Goal: Information Seeking & Learning: Understand process/instructions

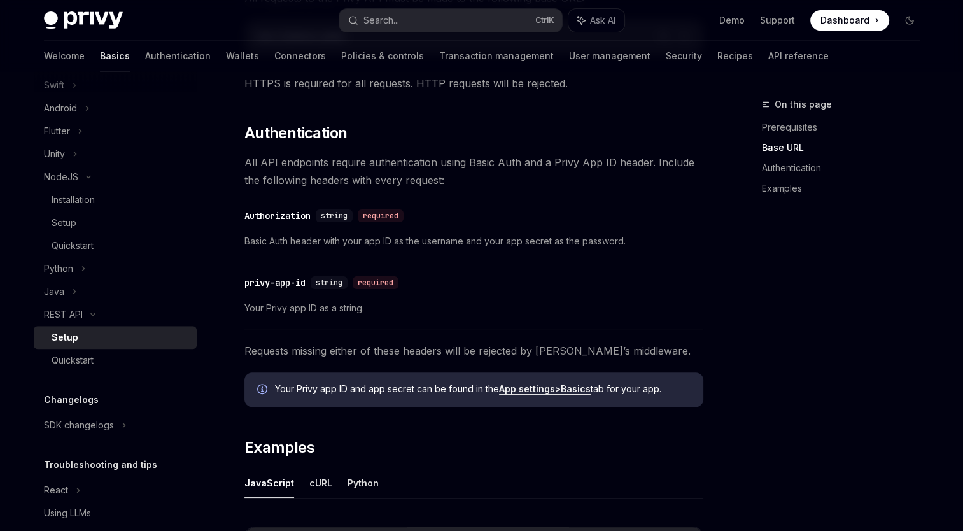
scroll to position [318, 0]
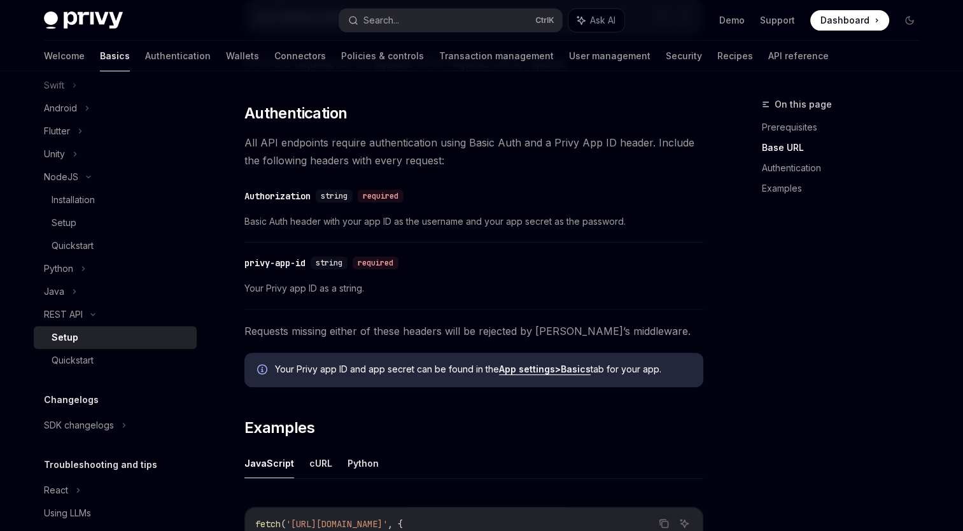
click at [427, 237] on div "​ Authorization string required Basic Auth header with your app ID as the usern…" at bounding box center [473, 212] width 459 height 60
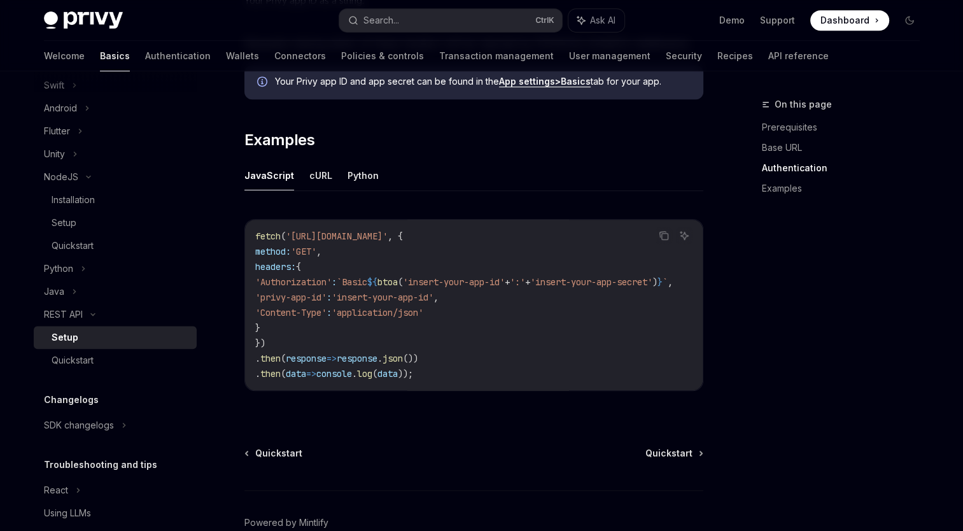
scroll to position [636, 0]
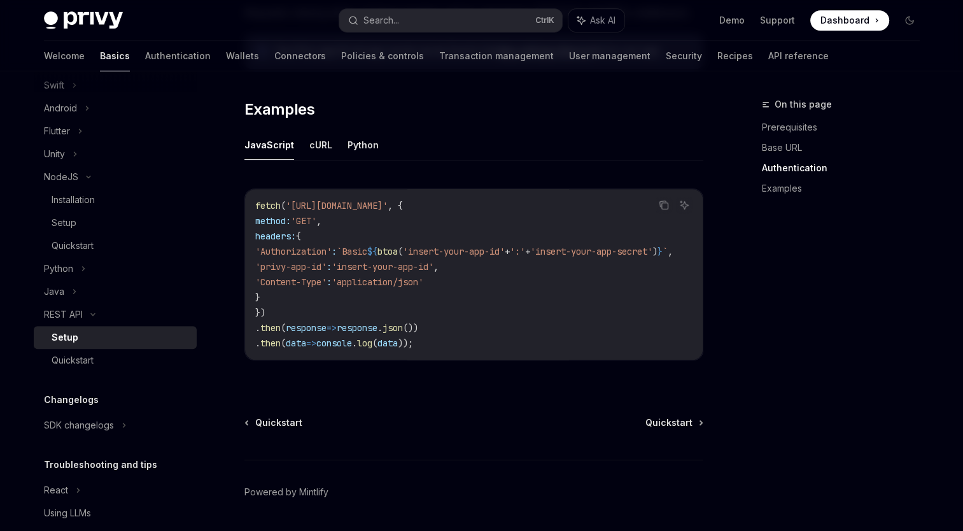
drag, startPoint x: 429, startPoint y: 355, endPoint x: 477, endPoint y: 356, distance: 47.7
click at [477, 356] on div "fetch ( '[URL][DOMAIN_NAME]' , { method: 'GET' , headers: { 'Authorization' : `…" at bounding box center [473, 274] width 457 height 171
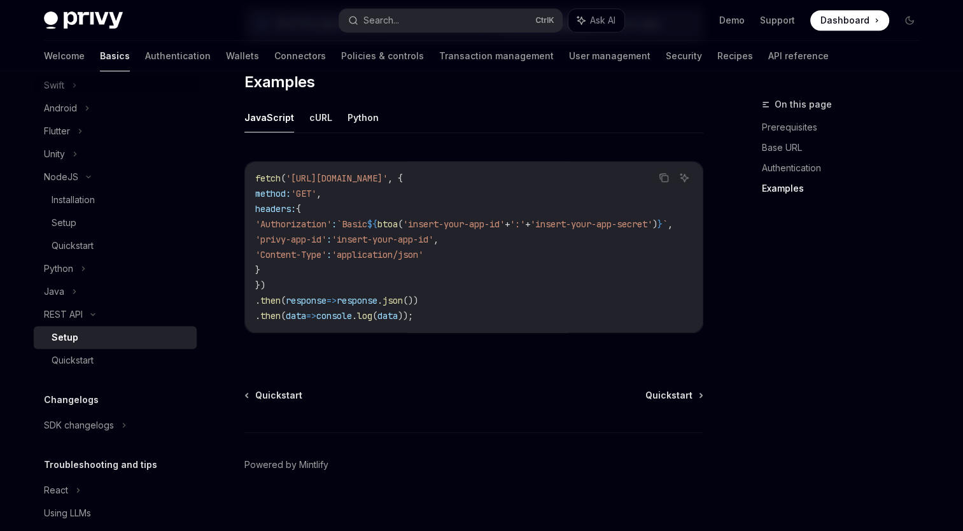
scroll to position [678, 0]
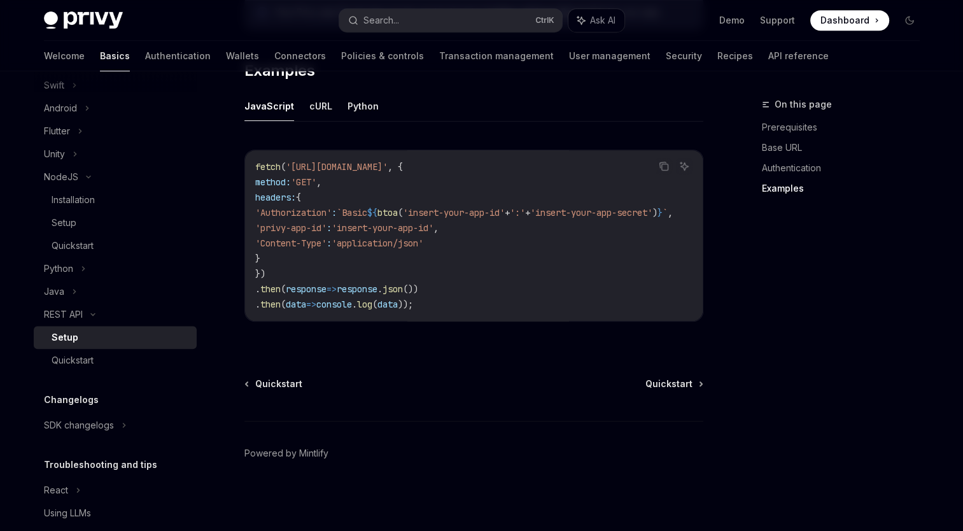
click at [677, 391] on div "Quickstart Quickstart Powered by Mintlify" at bounding box center [473, 453] width 459 height 153
click at [683, 382] on span "Quickstart" at bounding box center [668, 383] width 47 height 13
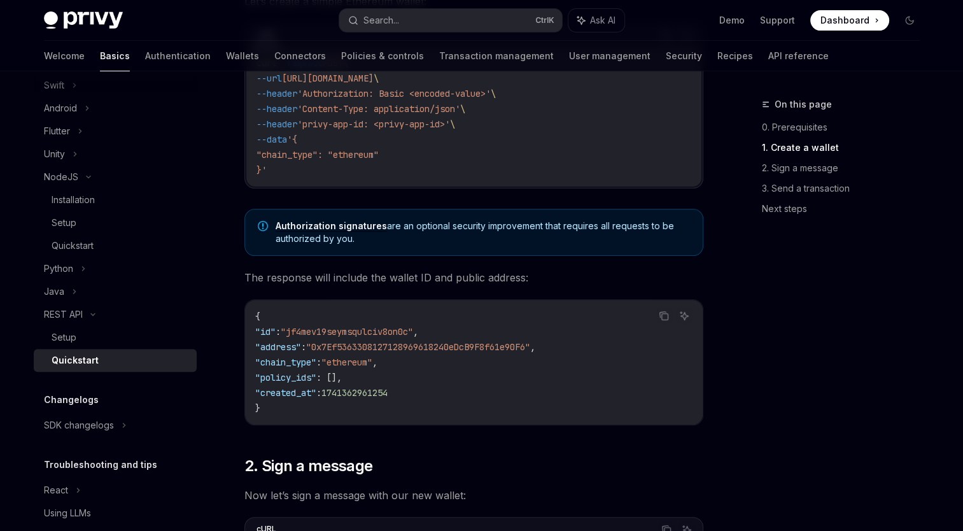
scroll to position [382, 0]
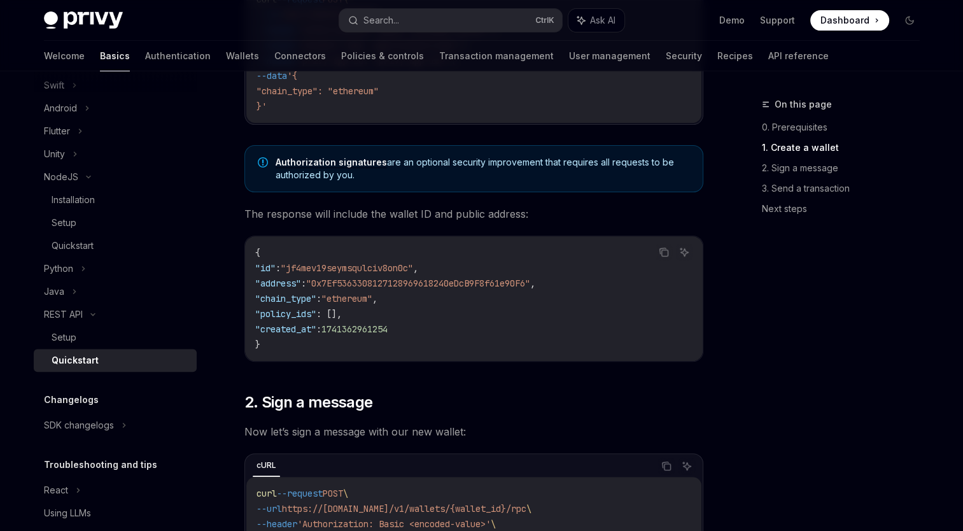
click at [388, 267] on span ""jf4mev19seymsqulciv8on0c"" at bounding box center [347, 267] width 132 height 11
click at [623, 282] on code "{ "id" : "jf4mev19seymsqulciv8on0c" , "address" : "0x7Ef5363308127128969618240e…" at bounding box center [473, 298] width 437 height 107
click at [516, 281] on span ""0x7Ef5363308127128969618240eDcB9F8f61e90F6"" at bounding box center [418, 282] width 224 height 11
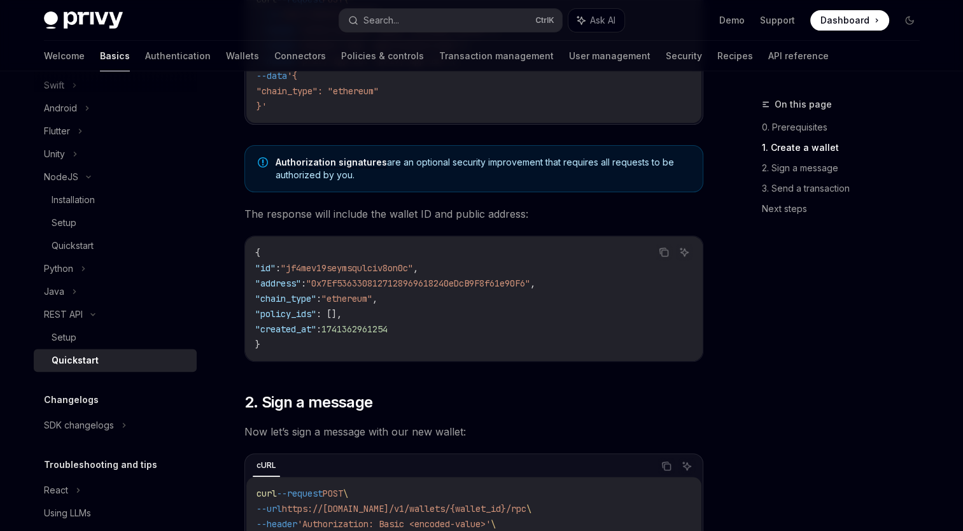
drag, startPoint x: 516, startPoint y: 281, endPoint x: 487, endPoint y: 244, distance: 46.7
click at [487, 245] on code "{ "id" : "jf4mev19seymsqulciv8on0c" , "address" : "0x7Ef5363308127128969618240e…" at bounding box center [473, 298] width 437 height 107
click at [491, 279] on span ""0x7Ef5363308127128969618240eDcB9F8f61e90F6"" at bounding box center [418, 282] width 224 height 11
drag, startPoint x: 491, startPoint y: 279, endPoint x: 639, endPoint y: 268, distance: 148.7
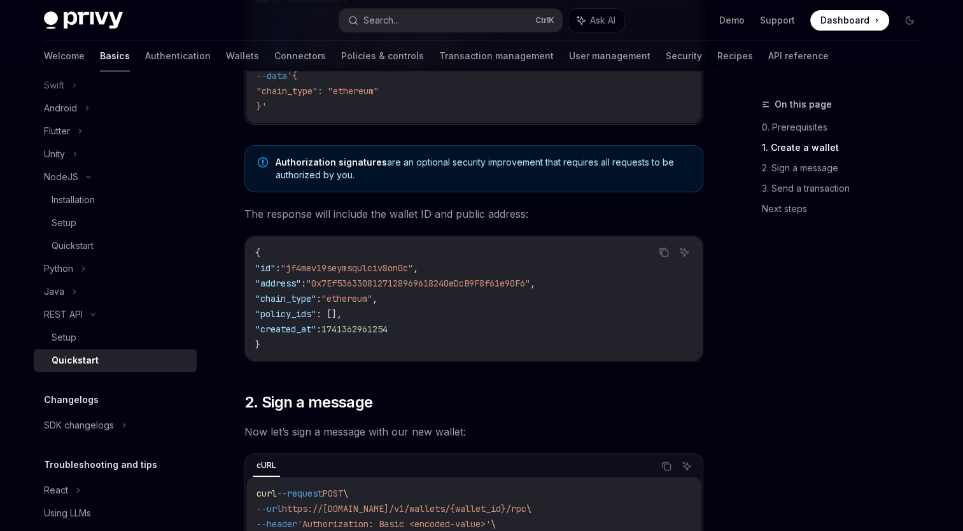
click at [639, 268] on code "{ "id" : "jf4mev19seymsqulciv8on0c" , "address" : "0x7Ef5363308127128969618240e…" at bounding box center [473, 298] width 437 height 107
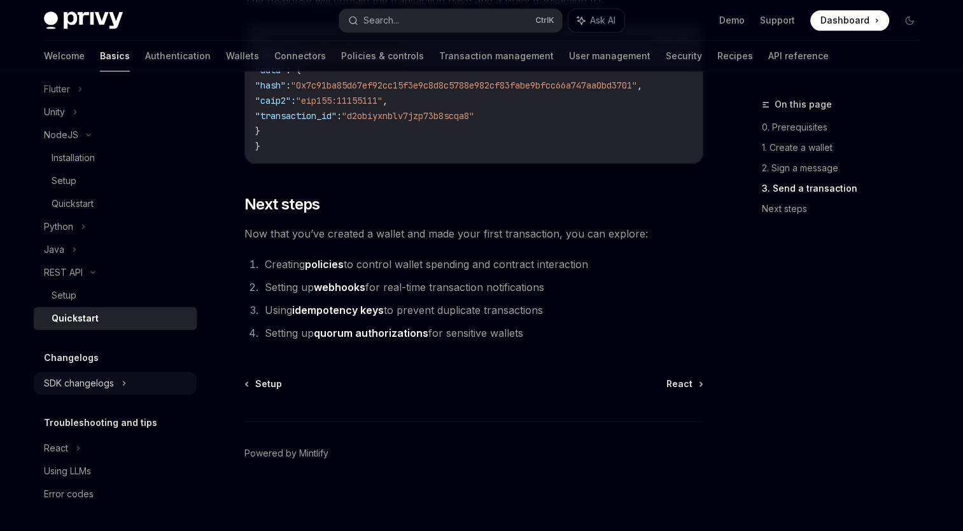
scroll to position [756, 0]
click at [687, 385] on span "React" at bounding box center [679, 383] width 26 height 13
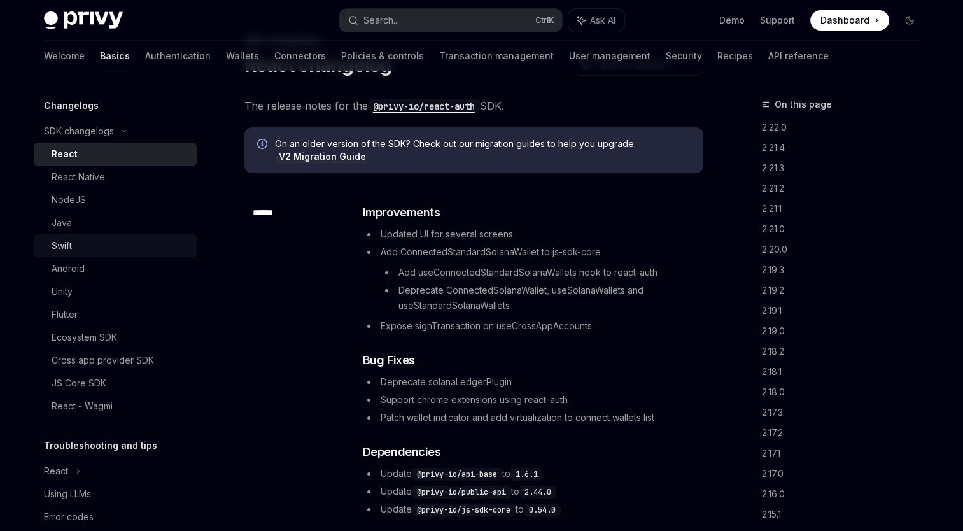
scroll to position [1031, 0]
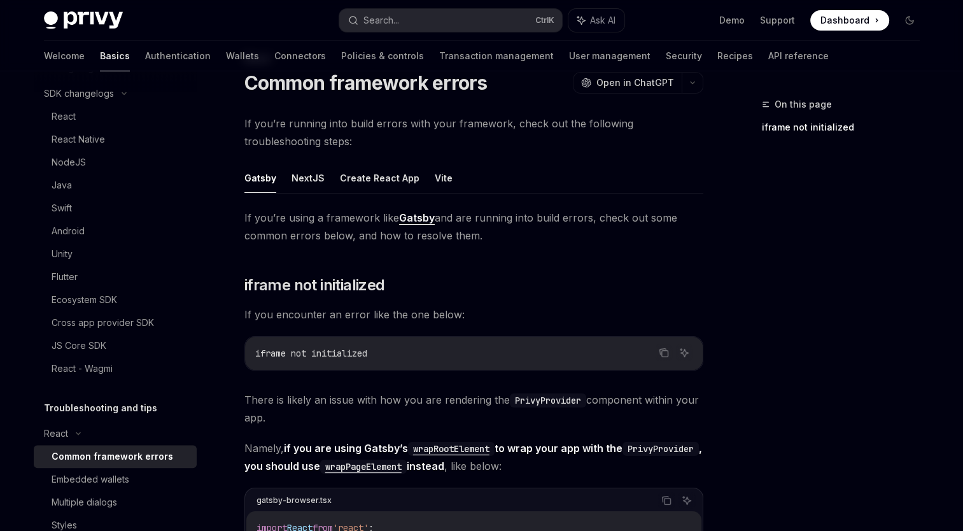
scroll to position [64, 0]
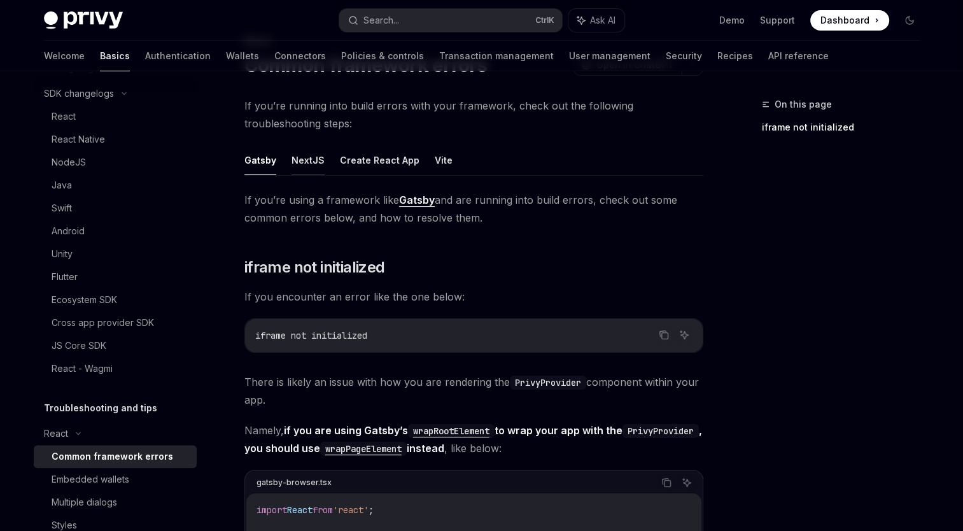
click at [304, 163] on button "NextJS" at bounding box center [307, 160] width 33 height 30
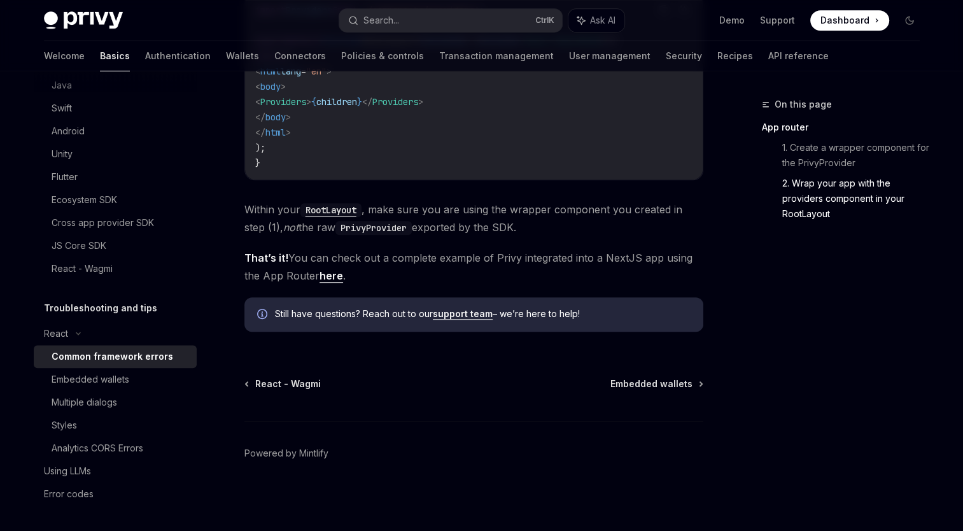
scroll to position [1146, 0]
click at [659, 385] on span "Embedded wallets" at bounding box center [651, 383] width 82 height 13
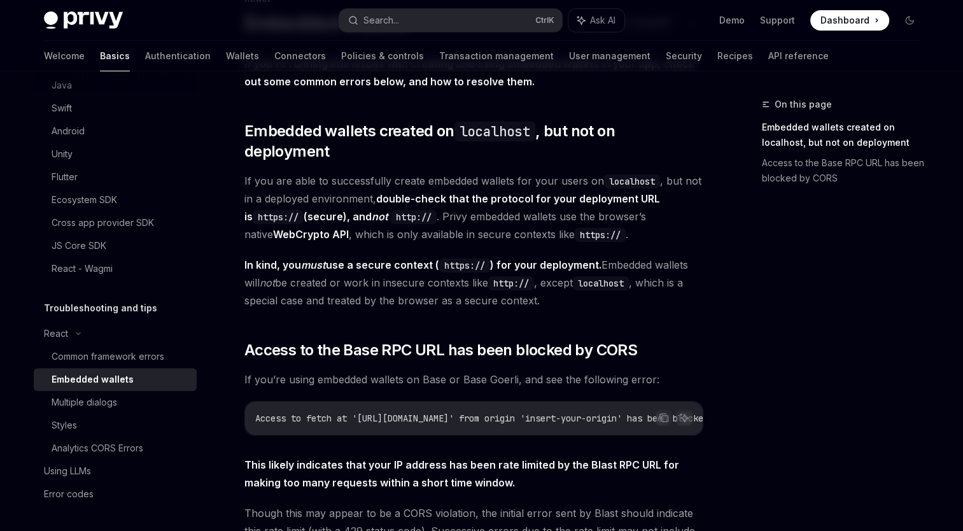
scroll to position [127, 0]
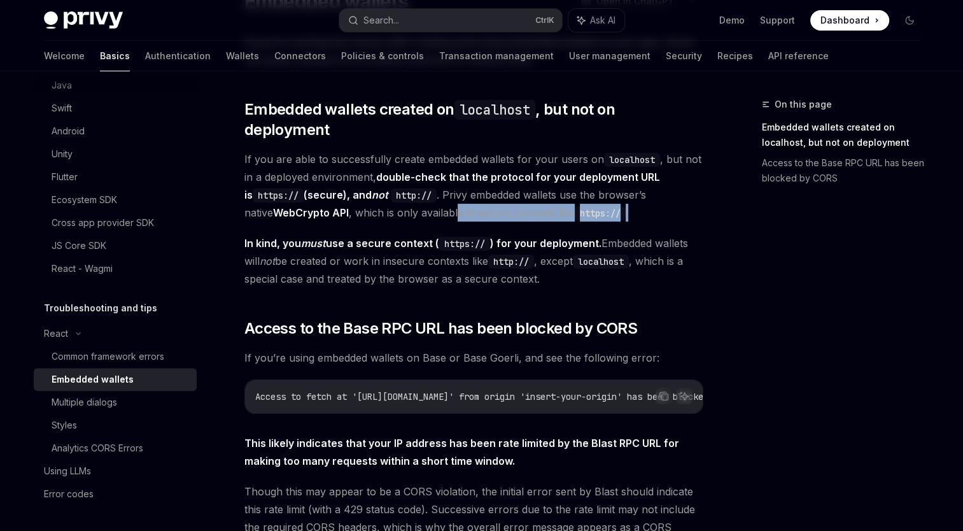
drag, startPoint x: 429, startPoint y: 193, endPoint x: 642, endPoint y: 193, distance: 212.5
click at [642, 193] on span "If you are able to successfully create embedded wallets for your users on local…" at bounding box center [473, 185] width 459 height 71
click at [627, 197] on span "If you are able to successfully create embedded wallets for your users on local…" at bounding box center [473, 185] width 459 height 71
click at [684, 204] on div "If you’re running into issues with creating and using embedded wallets in your …" at bounding box center [473, 317] width 459 height 569
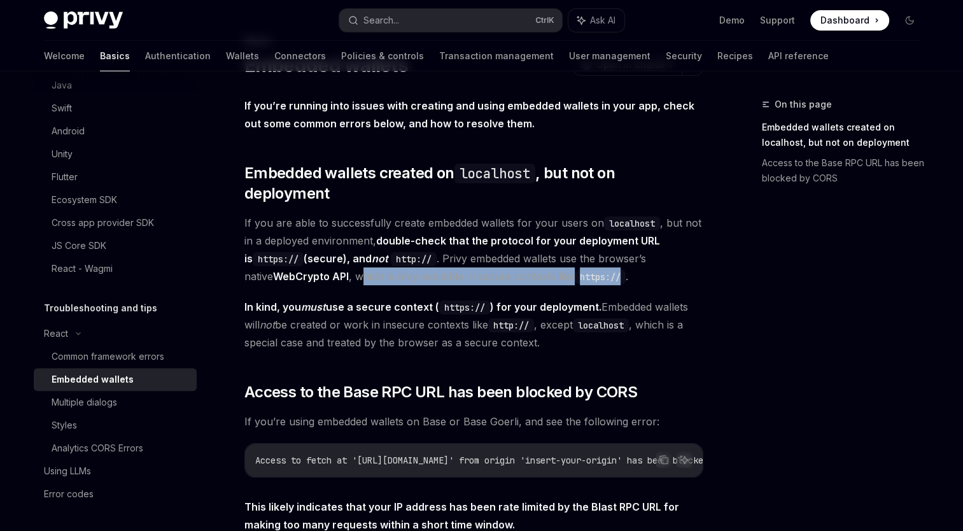
drag, startPoint x: 335, startPoint y: 256, endPoint x: 603, endPoint y: 253, distance: 267.9
click at [603, 253] on span "If you are able to successfully create embedded wallets for your users on local…" at bounding box center [473, 249] width 459 height 71
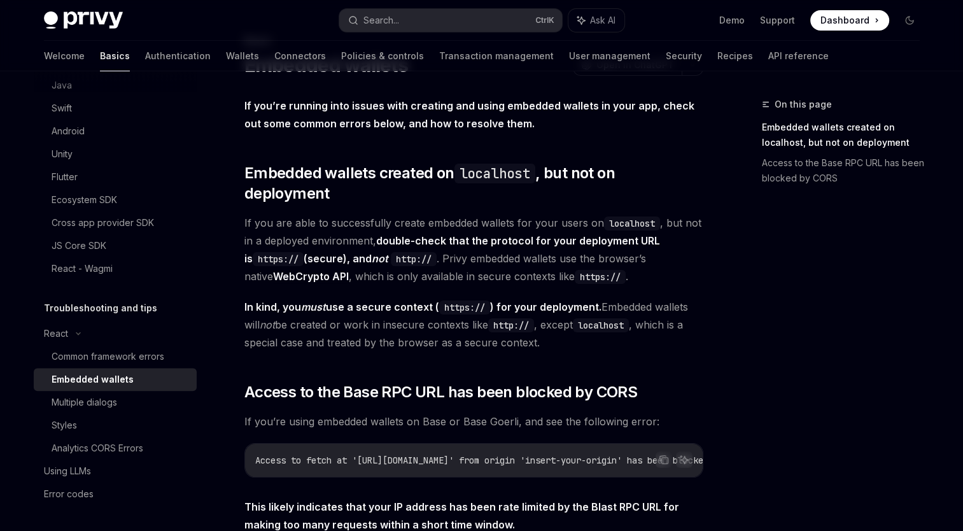
drag, startPoint x: 603, startPoint y: 253, endPoint x: 691, endPoint y: 270, distance: 89.5
click at [691, 270] on div "If you’re running into issues with creating and using embedded wallets in your …" at bounding box center [473, 381] width 459 height 569
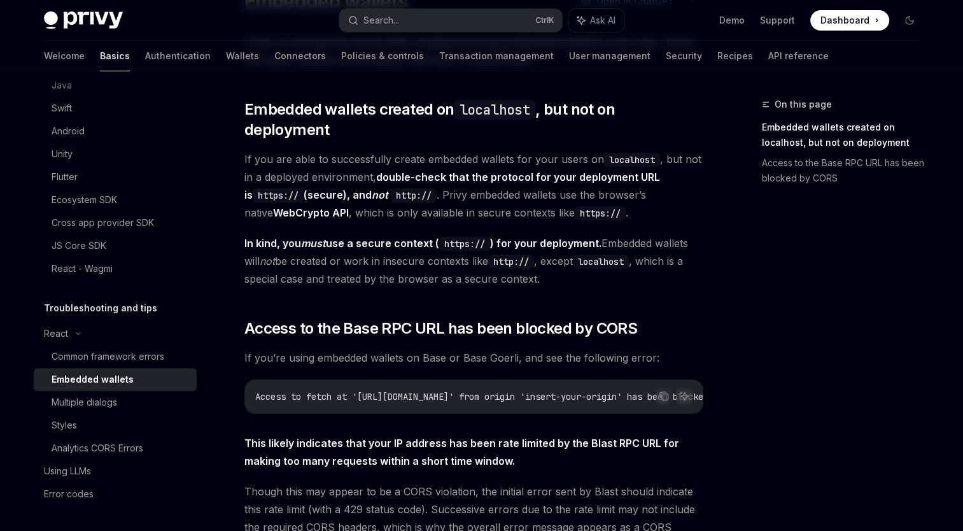
scroll to position [191, 0]
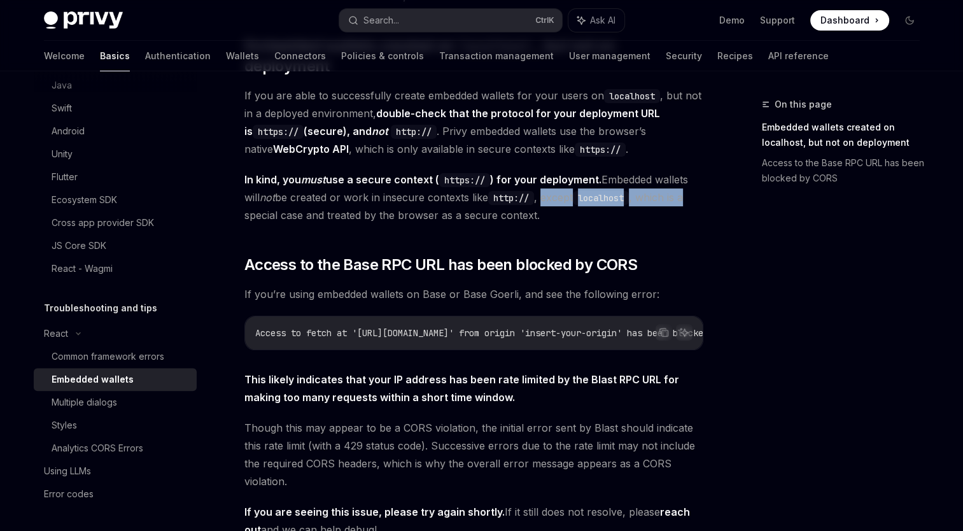
drag, startPoint x: 546, startPoint y: 177, endPoint x: 702, endPoint y: 179, distance: 156.5
click at [702, 179] on div "React Embedded wallets OpenAI Open in ChatGPT OpenAI Open in ChatGPT If you’re …" at bounding box center [354, 316] width 702 height 821
click at [569, 200] on span "In kind, you must use a secure context ( https:// ) for your deployment. Embedd…" at bounding box center [473, 197] width 459 height 53
click at [683, 214] on div "If you’re running into issues with creating and using embedded wallets in your …" at bounding box center [473, 253] width 459 height 569
click at [618, 191] on code "localhost" at bounding box center [601, 198] width 56 height 14
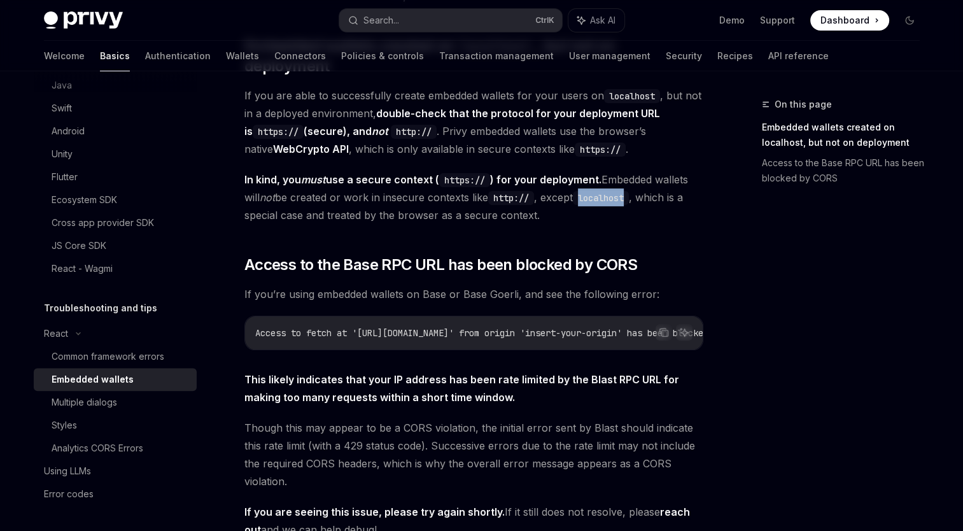
click at [618, 191] on code "localhost" at bounding box center [601, 198] width 56 height 14
drag, startPoint x: 618, startPoint y: 178, endPoint x: 573, endPoint y: 199, distance: 49.0
click at [573, 199] on span "In kind, you must use a secure context ( https:// ) for your deployment. Embedd…" at bounding box center [473, 197] width 459 height 53
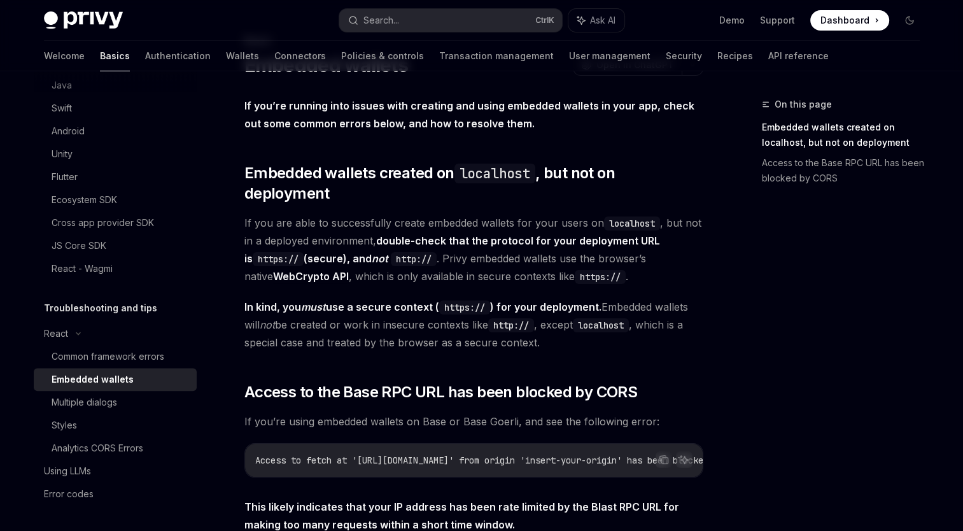
scroll to position [127, 0]
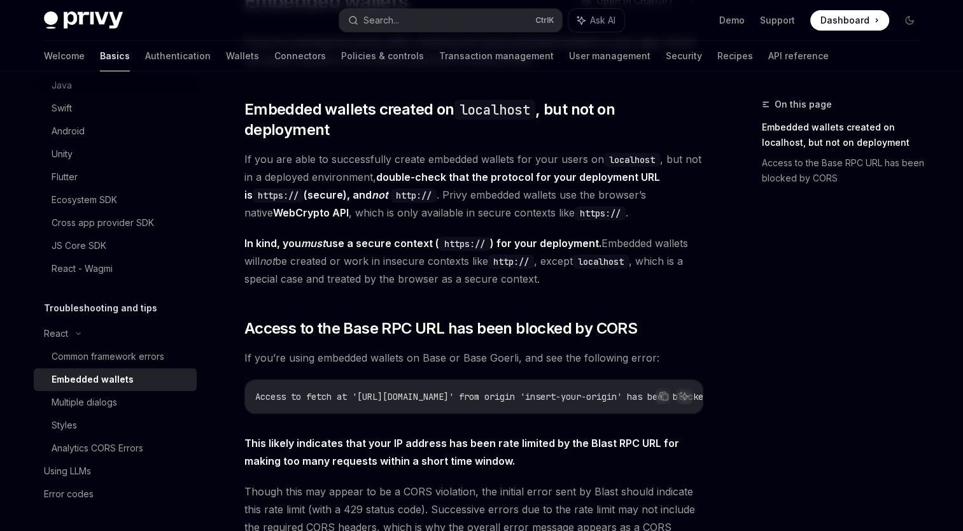
click at [605, 254] on code "localhost" at bounding box center [601, 261] width 56 height 14
drag, startPoint x: 605, startPoint y: 239, endPoint x: 578, endPoint y: 252, distance: 29.6
click at [578, 252] on span "In kind, you must use a secure context ( https:// ) for your deployment. Embedd…" at bounding box center [473, 260] width 459 height 53
click at [597, 254] on code "localhost" at bounding box center [601, 261] width 56 height 14
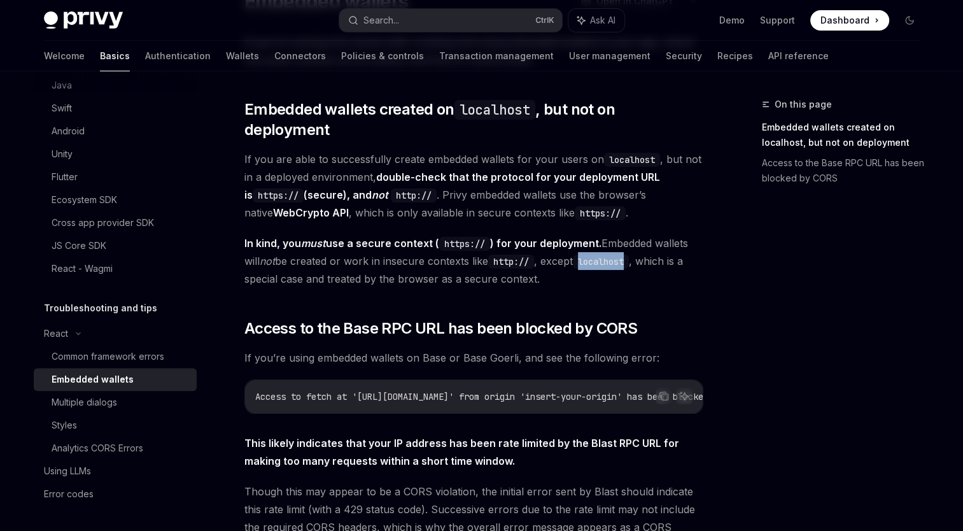
click at [597, 254] on code "localhost" at bounding box center [601, 261] width 56 height 14
copy code "localhost"
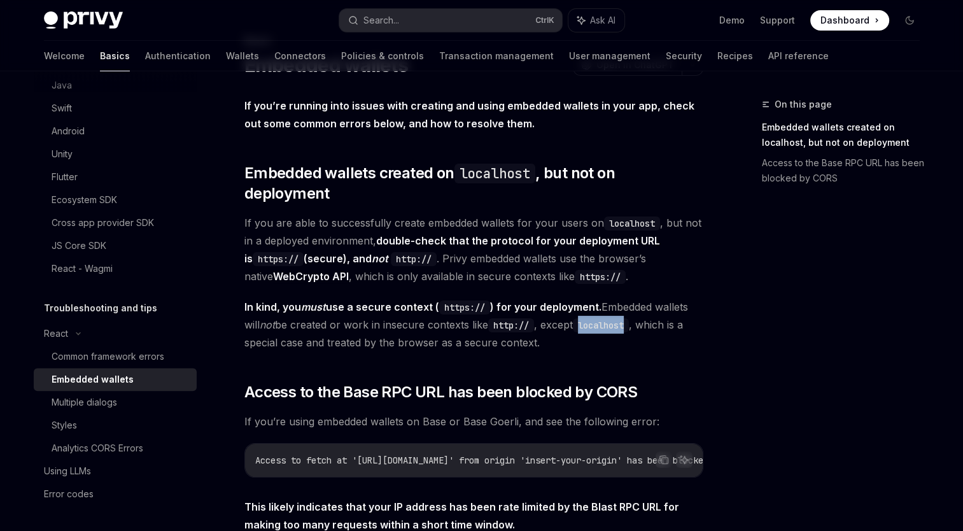
scroll to position [64, 0]
click at [697, 321] on span "In kind, you must use a secure context ( https:// ) for your deployment. Embedd…" at bounding box center [473, 324] width 459 height 53
click at [610, 318] on code "localhost" at bounding box center [601, 325] width 56 height 14
click at [800, 268] on div "On this page Embedded wallets created on localhost, but not on deployment Acces…" at bounding box center [832, 314] width 193 height 434
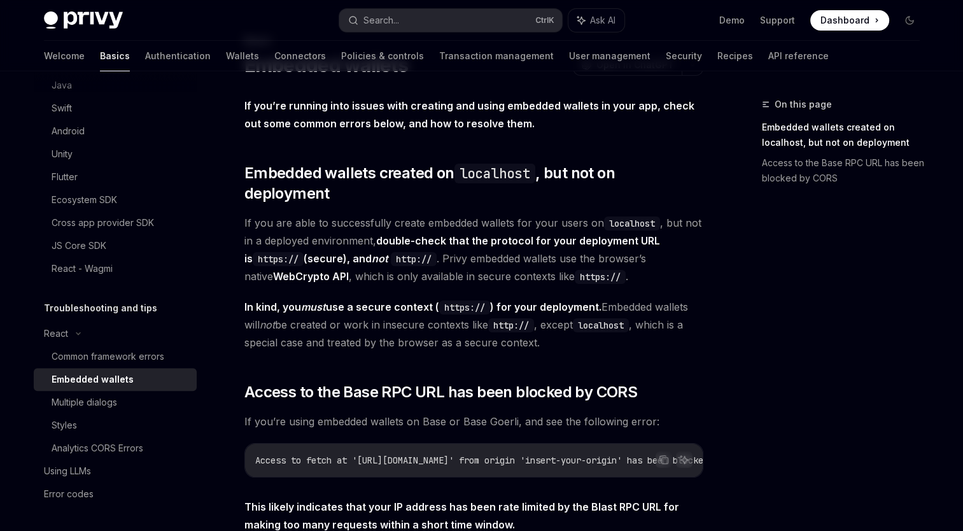
click at [669, 254] on span "If you are able to successfully create embedded wallets for your users on local…" at bounding box center [473, 249] width 459 height 71
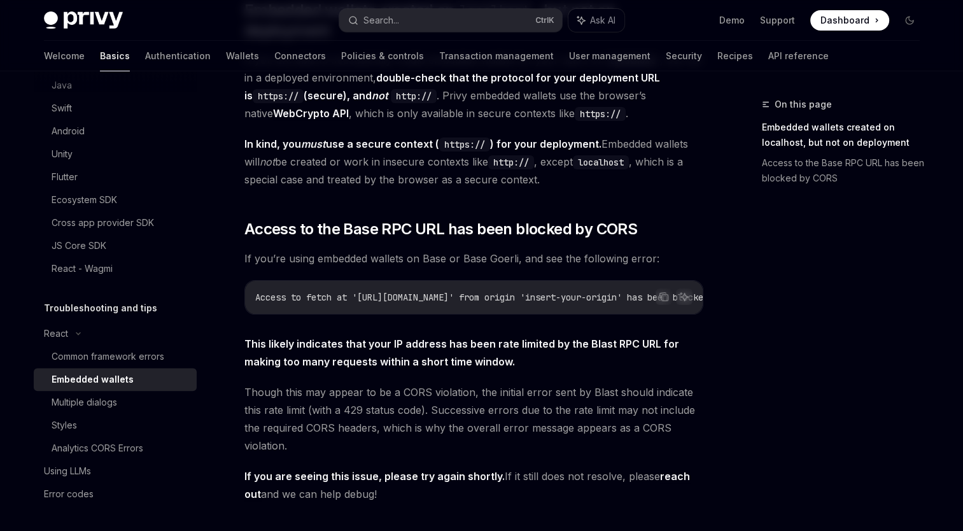
scroll to position [254, 0]
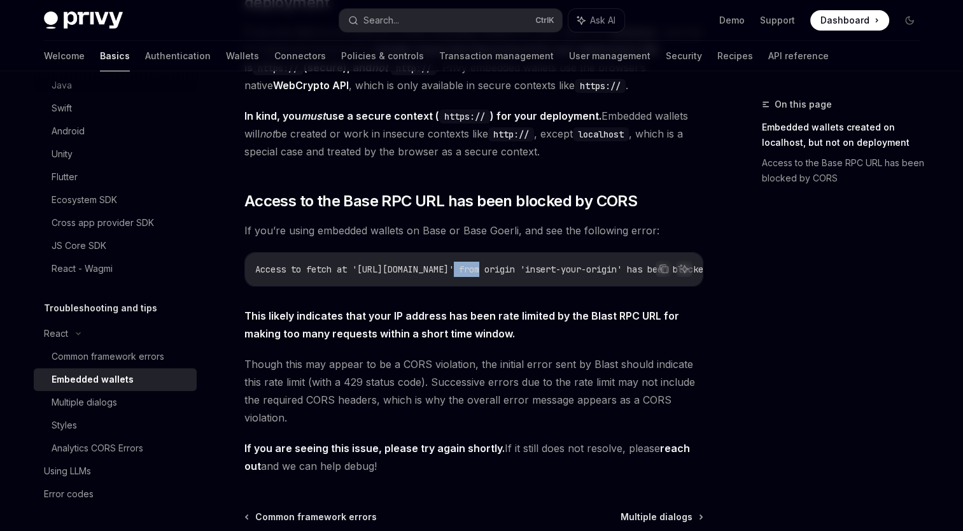
drag, startPoint x: 472, startPoint y: 263, endPoint x: 491, endPoint y: 267, distance: 19.5
click at [491, 267] on div "Access to fetch at '[URL][DOMAIN_NAME]' from origin 'insert-your-origin' has be…" at bounding box center [473, 269] width 457 height 33
drag, startPoint x: 491, startPoint y: 267, endPoint x: 527, endPoint y: 270, distance: 35.7
click at [527, 270] on div "Access to fetch at '[URL][DOMAIN_NAME]' from origin 'insert-your-origin' has be…" at bounding box center [473, 269] width 457 height 33
click at [504, 271] on div "If you’re running into issues with creating and using embedded wallets in your …" at bounding box center [473, 190] width 459 height 569
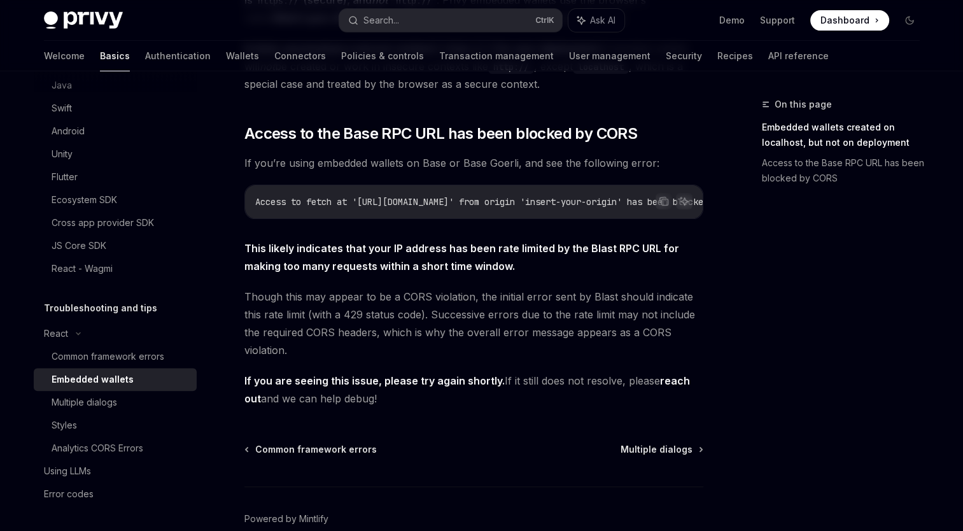
scroll to position [372, 0]
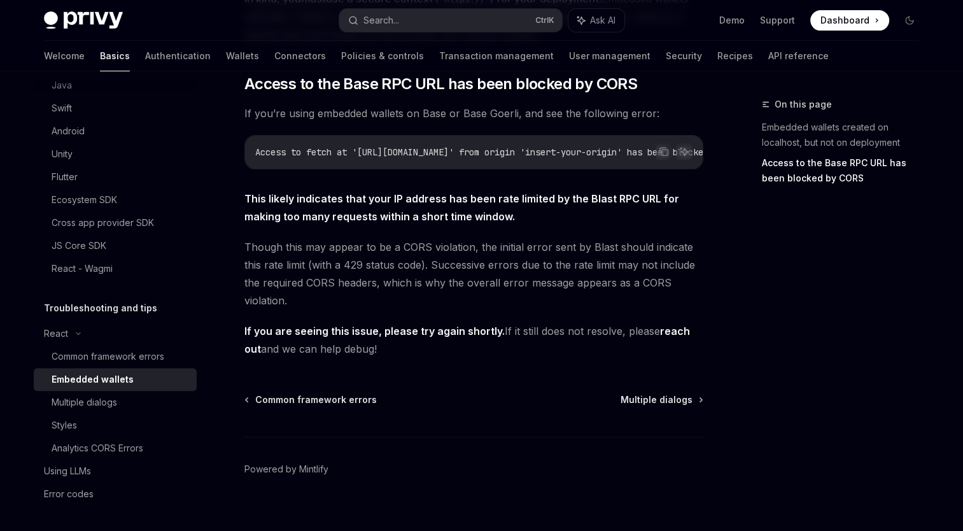
drag, startPoint x: 316, startPoint y: 282, endPoint x: 333, endPoint y: 283, distance: 16.6
click at [316, 282] on span "Though this may appear to be a CORS violation, the initial error sent by Blast …" at bounding box center [473, 273] width 459 height 71
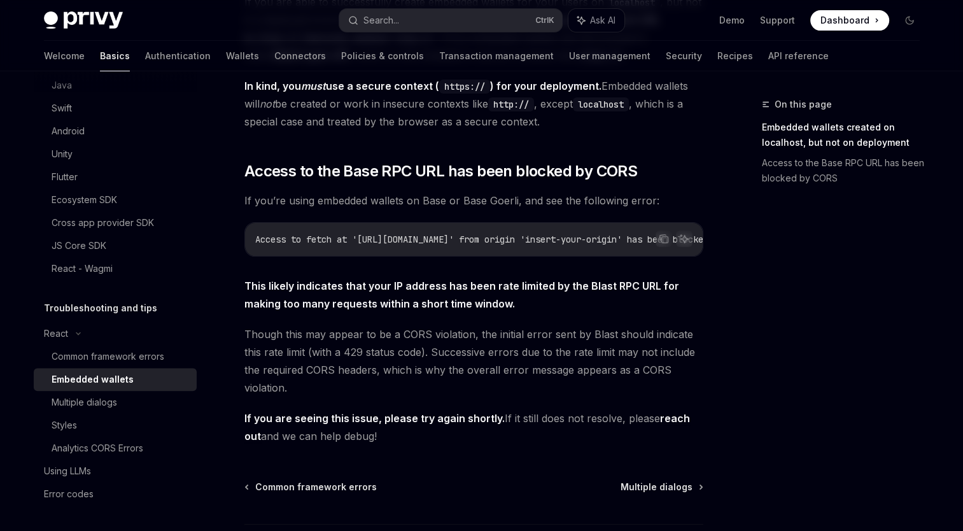
scroll to position [308, 0]
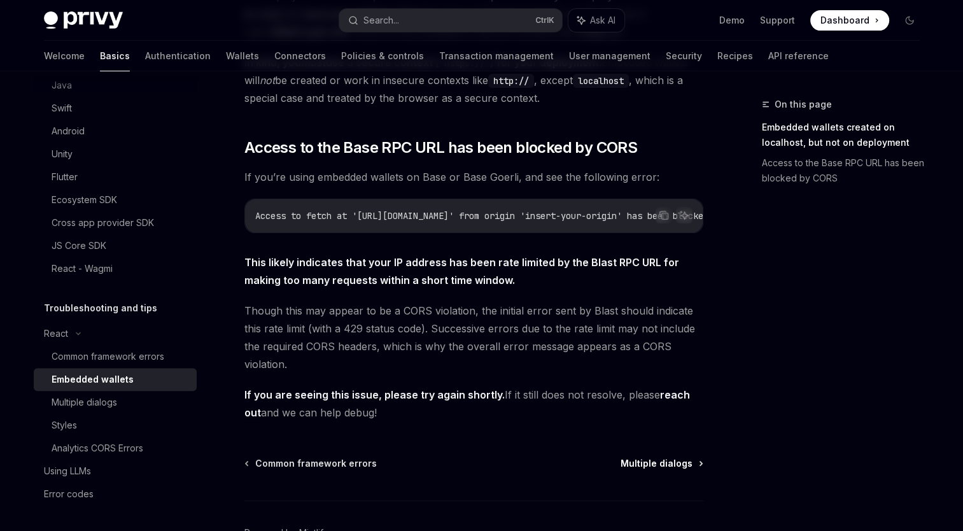
click at [674, 457] on span "Multiple dialogs" at bounding box center [656, 463] width 72 height 13
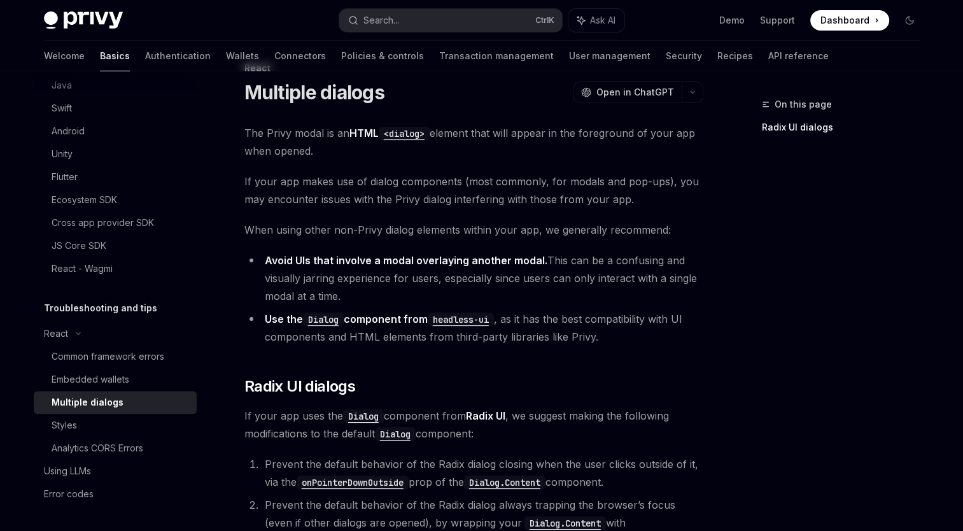
scroll to position [64, 0]
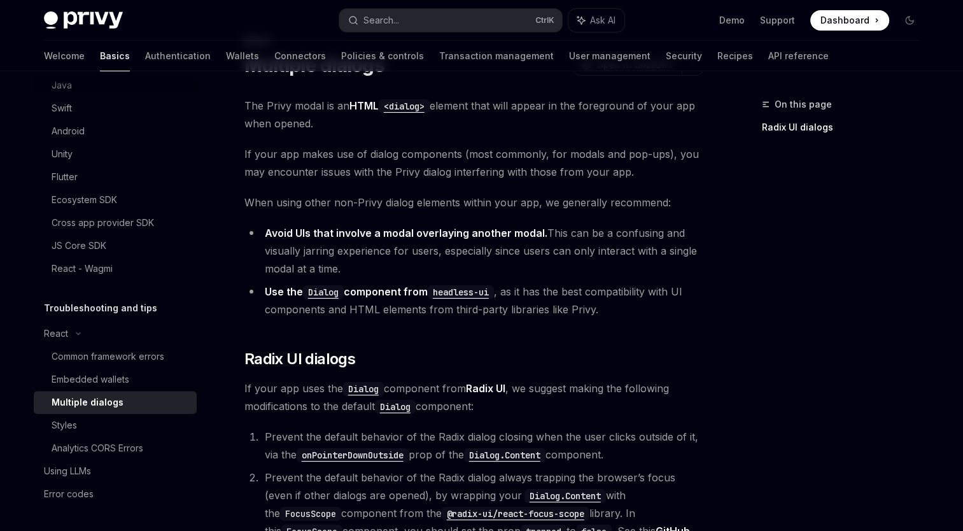
click at [753, 307] on div "On this page Radix UI dialogs" at bounding box center [832, 314] width 193 height 434
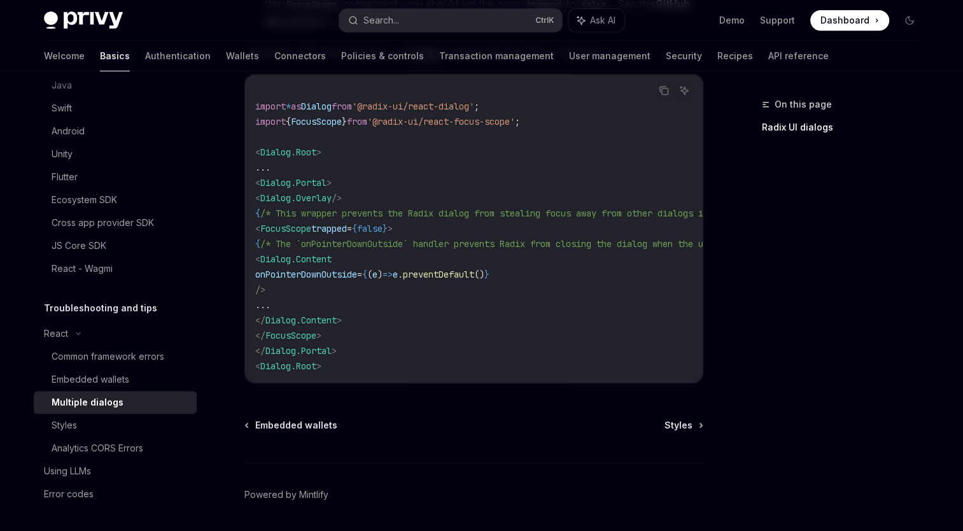
scroll to position [636, 0]
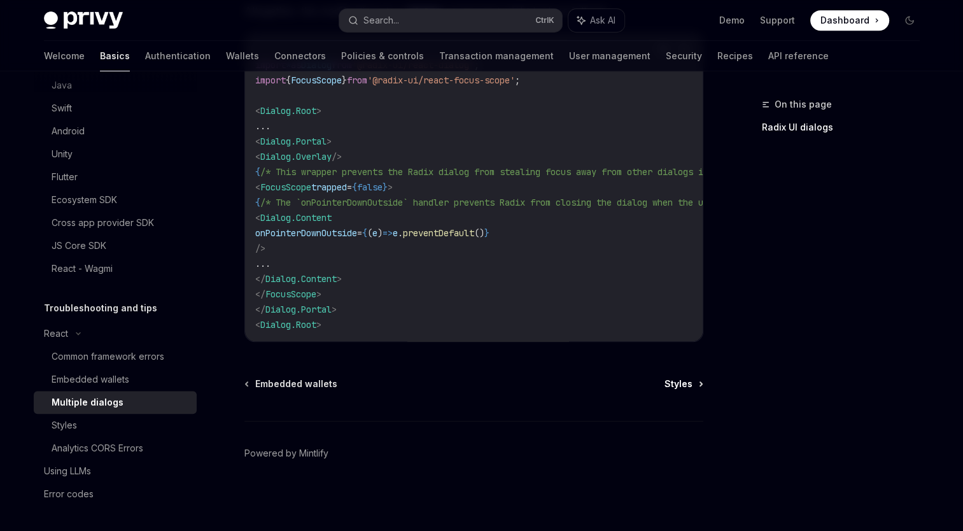
click at [686, 380] on span "Styles" at bounding box center [678, 383] width 28 height 13
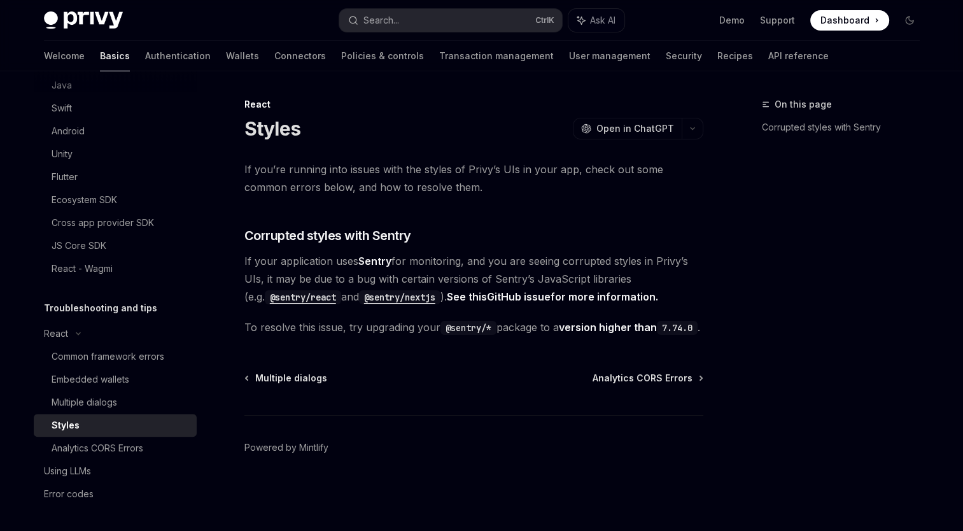
scroll to position [11, 0]
click at [536, 206] on div "If you’re running into issues with the styles of [PERSON_NAME]’s UIs in your ap…" at bounding box center [473, 248] width 459 height 176
click at [299, 290] on code "@sentry/react" at bounding box center [303, 297] width 76 height 14
click at [574, 205] on div "If you’re running into issues with the styles of [PERSON_NAME]’s UIs in your ap…" at bounding box center [473, 248] width 459 height 176
click at [676, 380] on span "Analytics CORS Errors" at bounding box center [642, 378] width 100 height 13
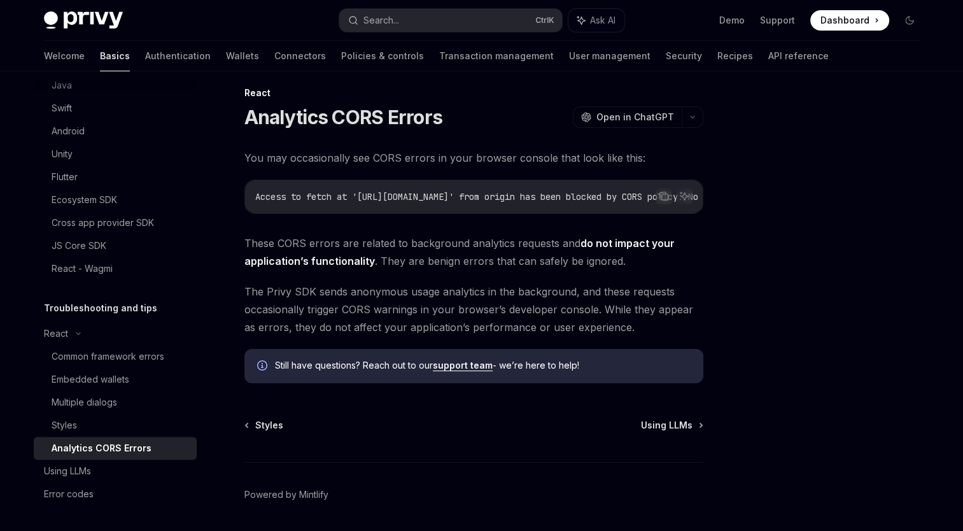
click at [807, 220] on div at bounding box center [832, 314] width 193 height 434
click at [725, 283] on div "React Analytics CORS Errors OpenAI Open in ChatGPT OpenAI Open in ChatGPT You m…" at bounding box center [482, 316] width 896 height 512
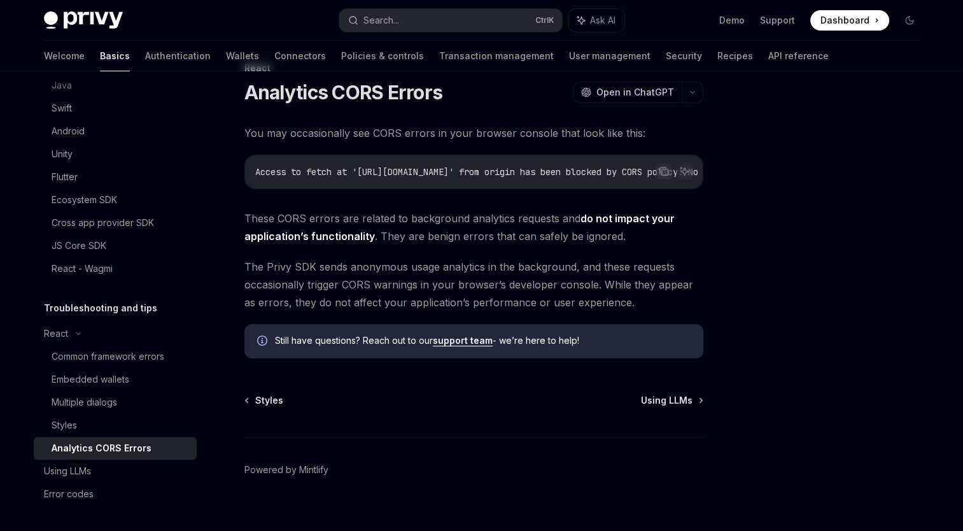
scroll to position [57, 0]
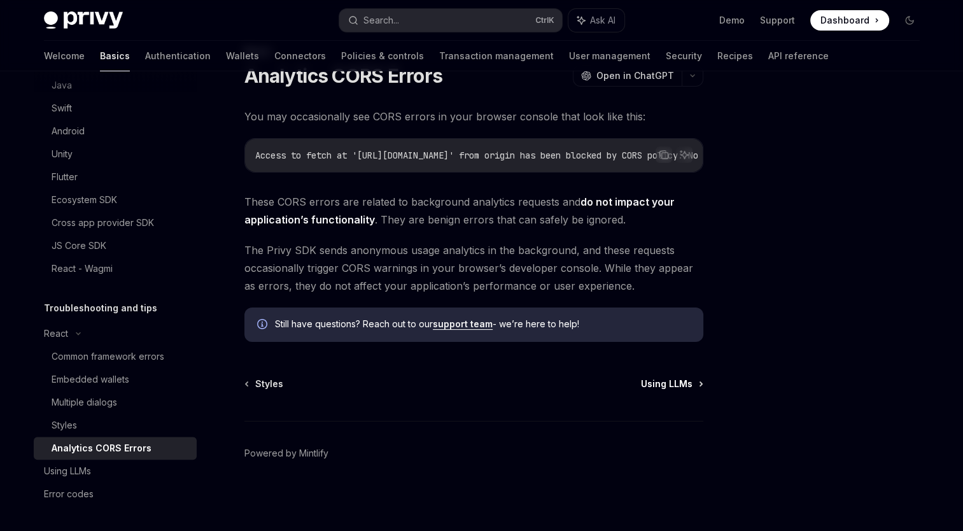
click at [679, 386] on span "Using LLMs" at bounding box center [667, 383] width 52 height 13
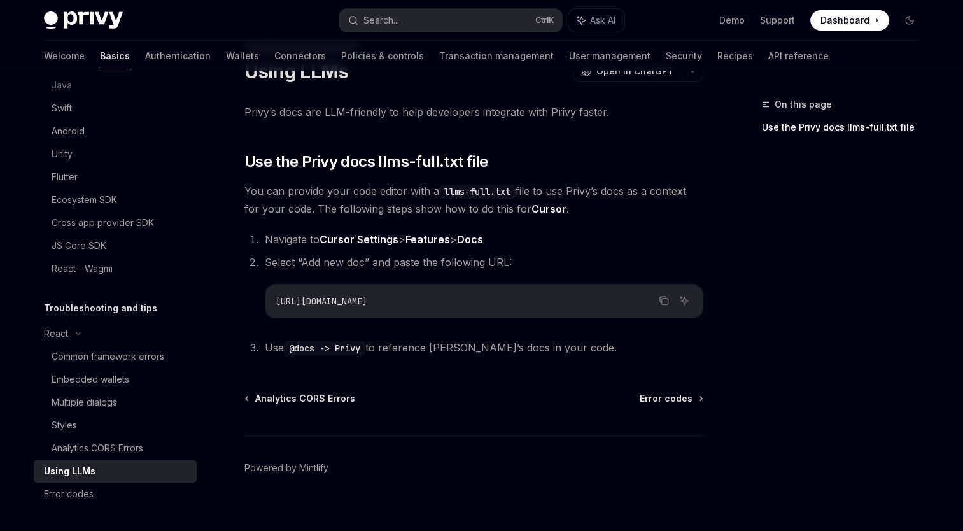
click at [807, 251] on div "On this page Use the Privy docs llms-full.txt file" at bounding box center [832, 314] width 193 height 434
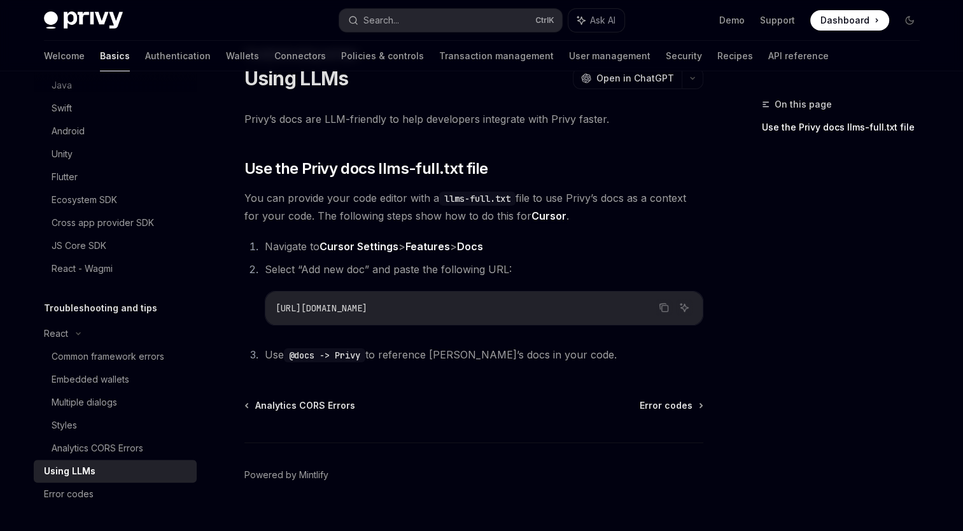
scroll to position [71, 0]
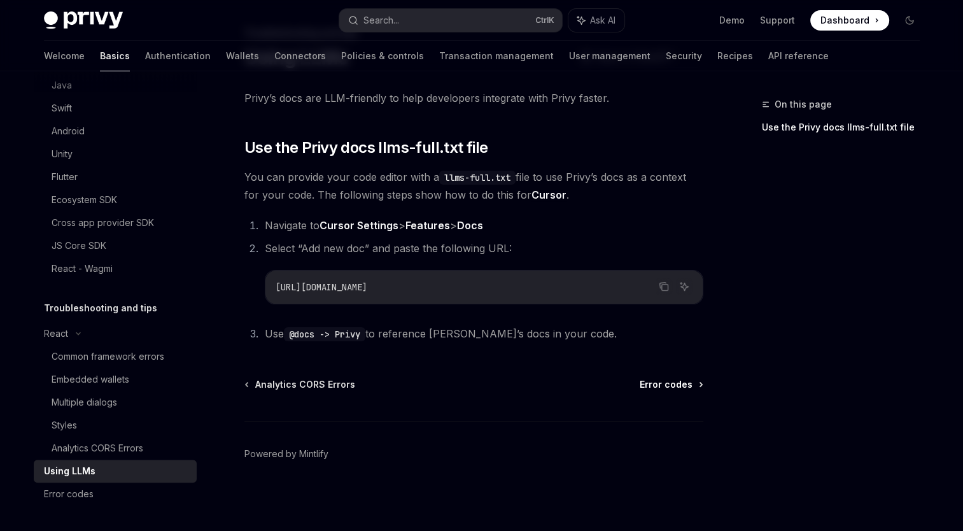
click at [677, 384] on span "Error codes" at bounding box center [665, 384] width 53 height 13
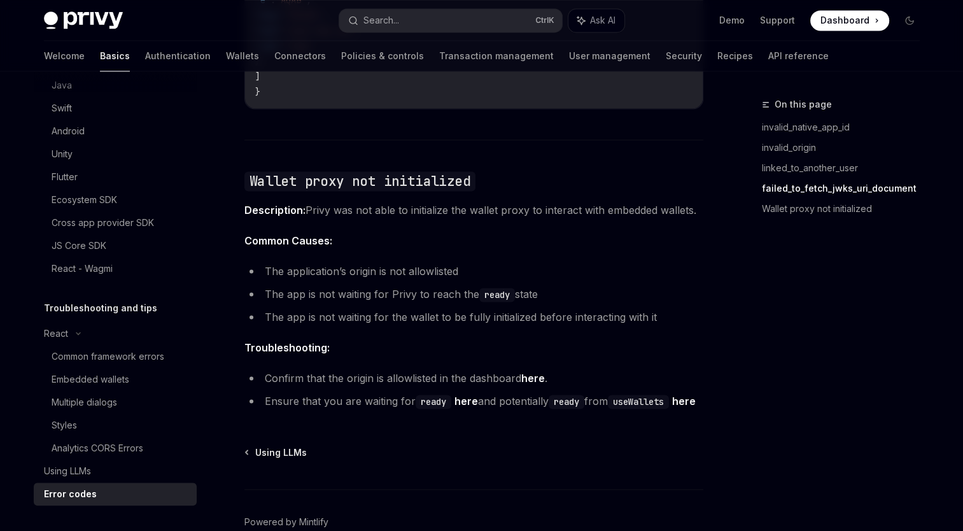
scroll to position [2019, 0]
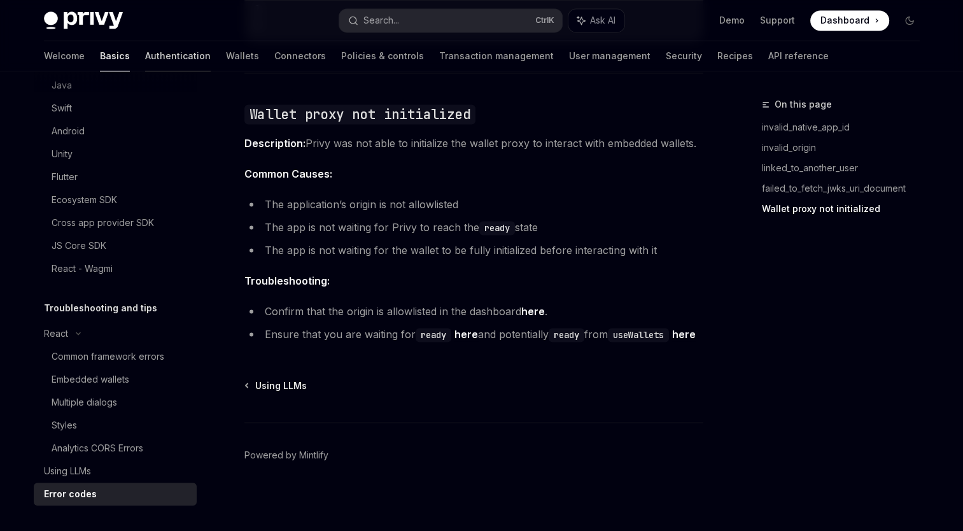
click at [145, 57] on link "Authentication" at bounding box center [178, 56] width 66 height 31
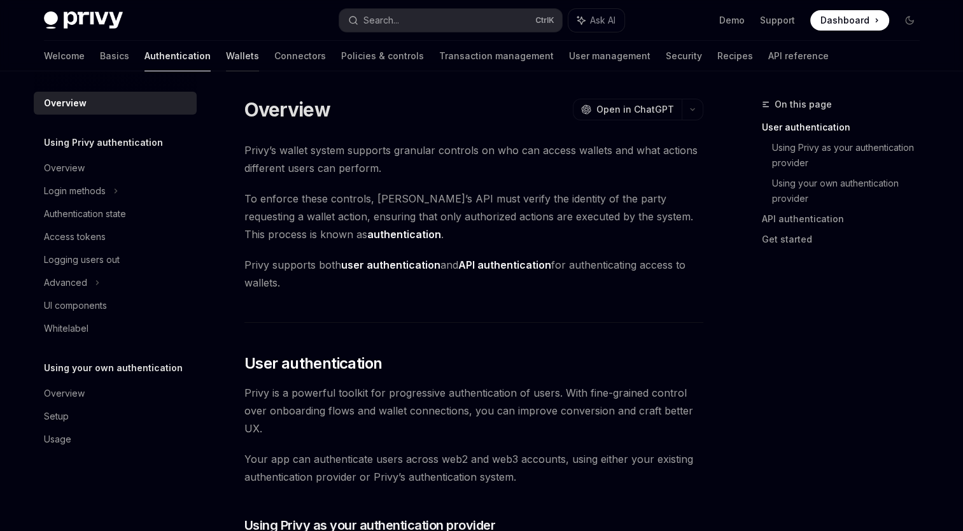
click at [226, 57] on link "Wallets" at bounding box center [242, 56] width 33 height 31
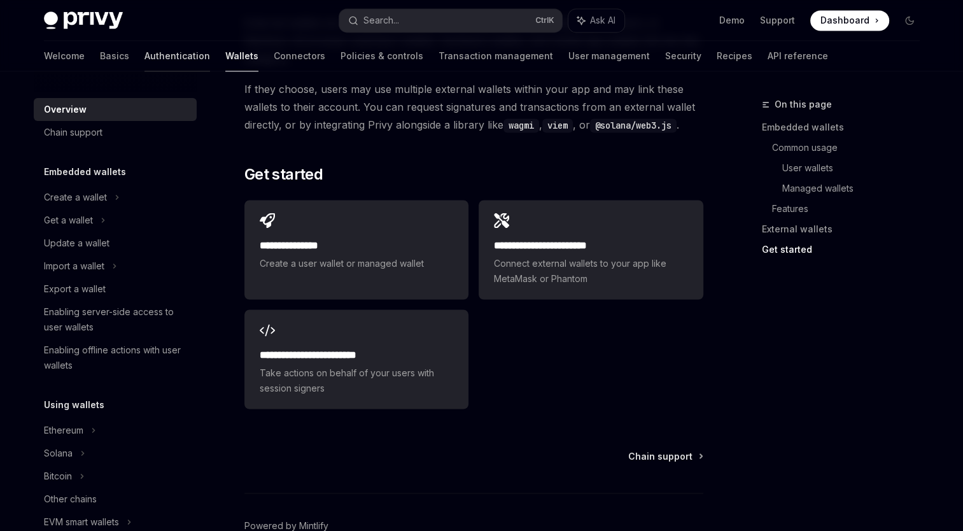
click at [144, 52] on link "Authentication" at bounding box center [177, 56] width 66 height 31
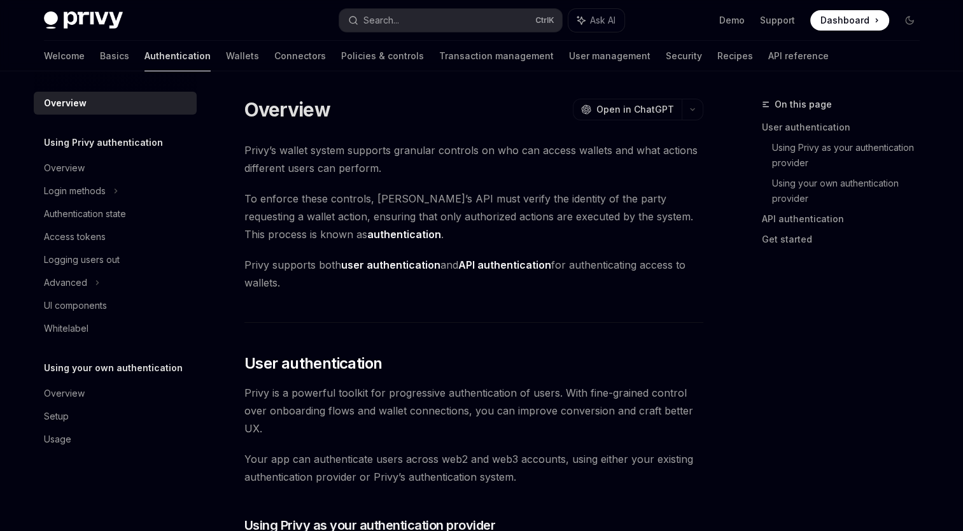
type textarea "*"
